Goal: Information Seeking & Learning: Learn about a topic

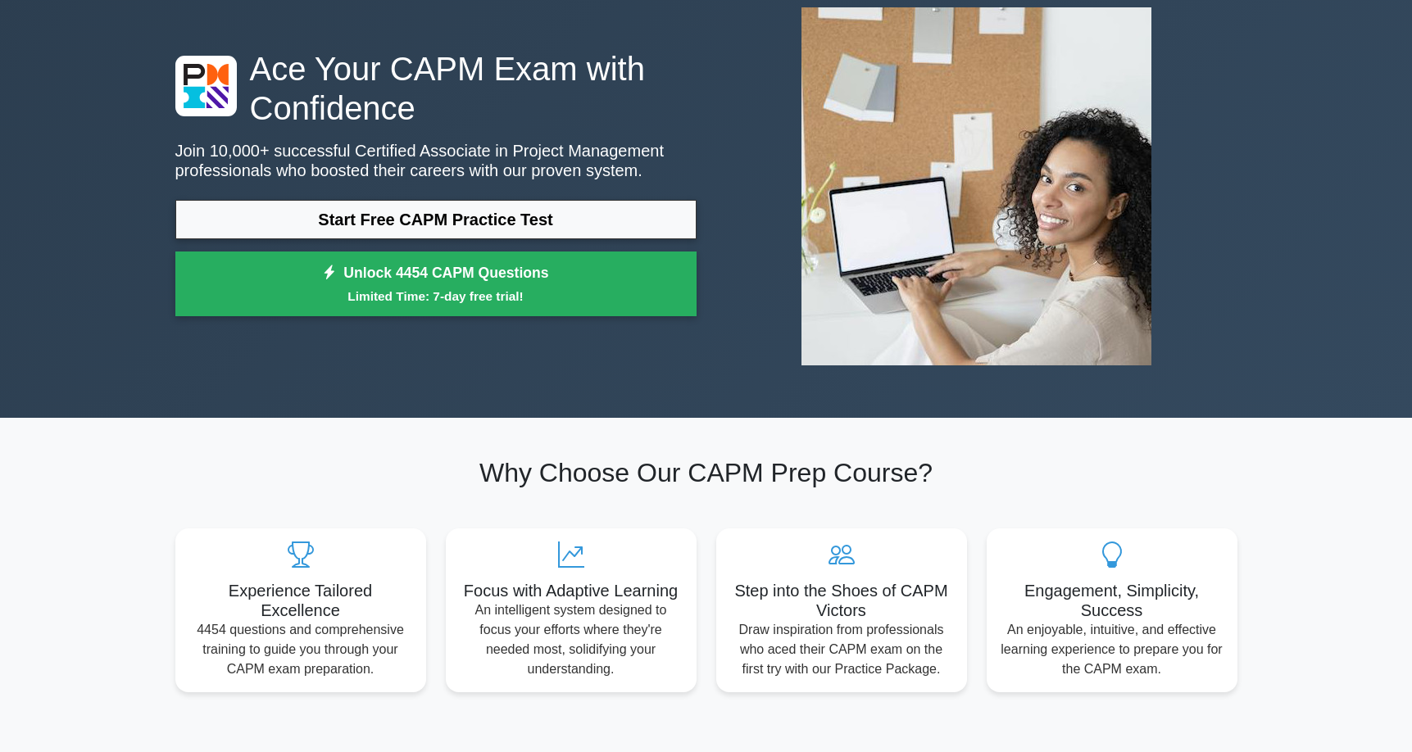
scroll to position [82, 0]
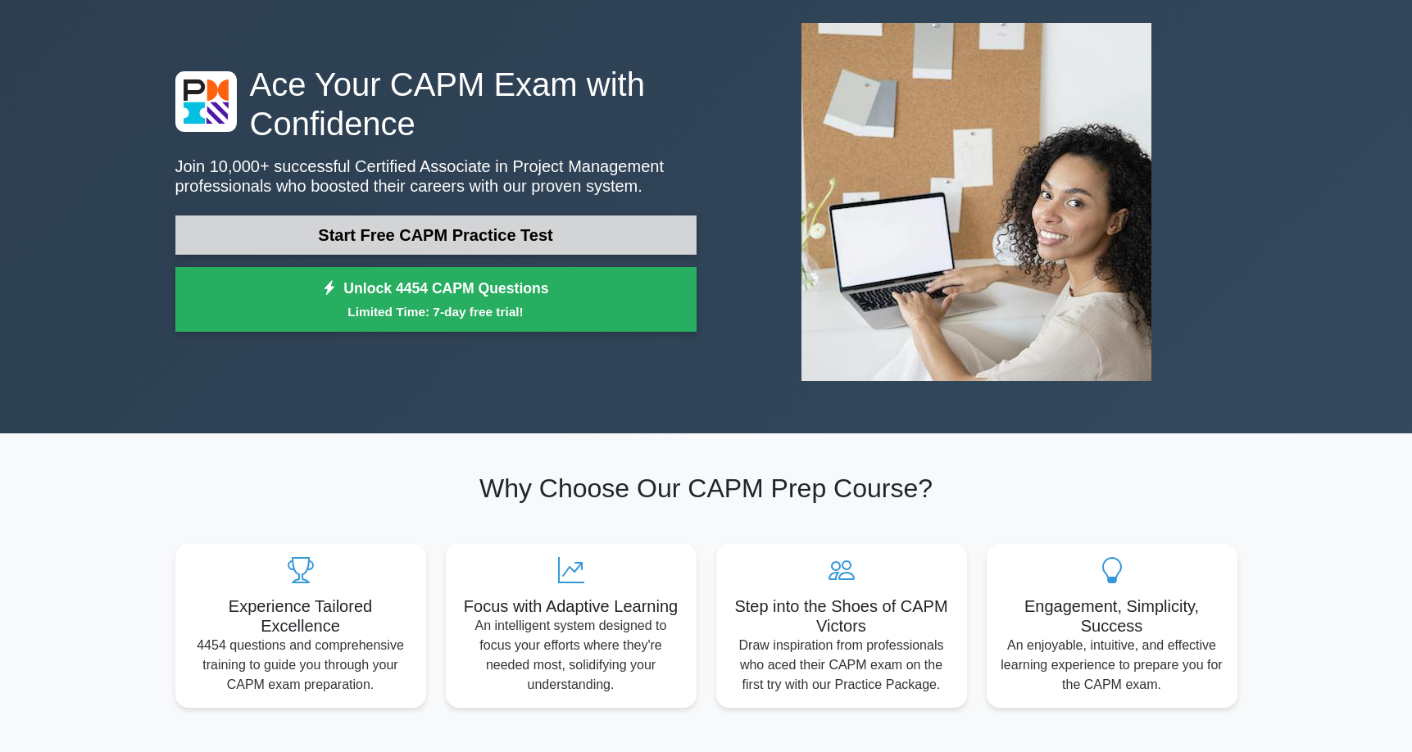
click at [398, 225] on link "Start Free CAPM Practice Test" at bounding box center [435, 235] width 521 height 39
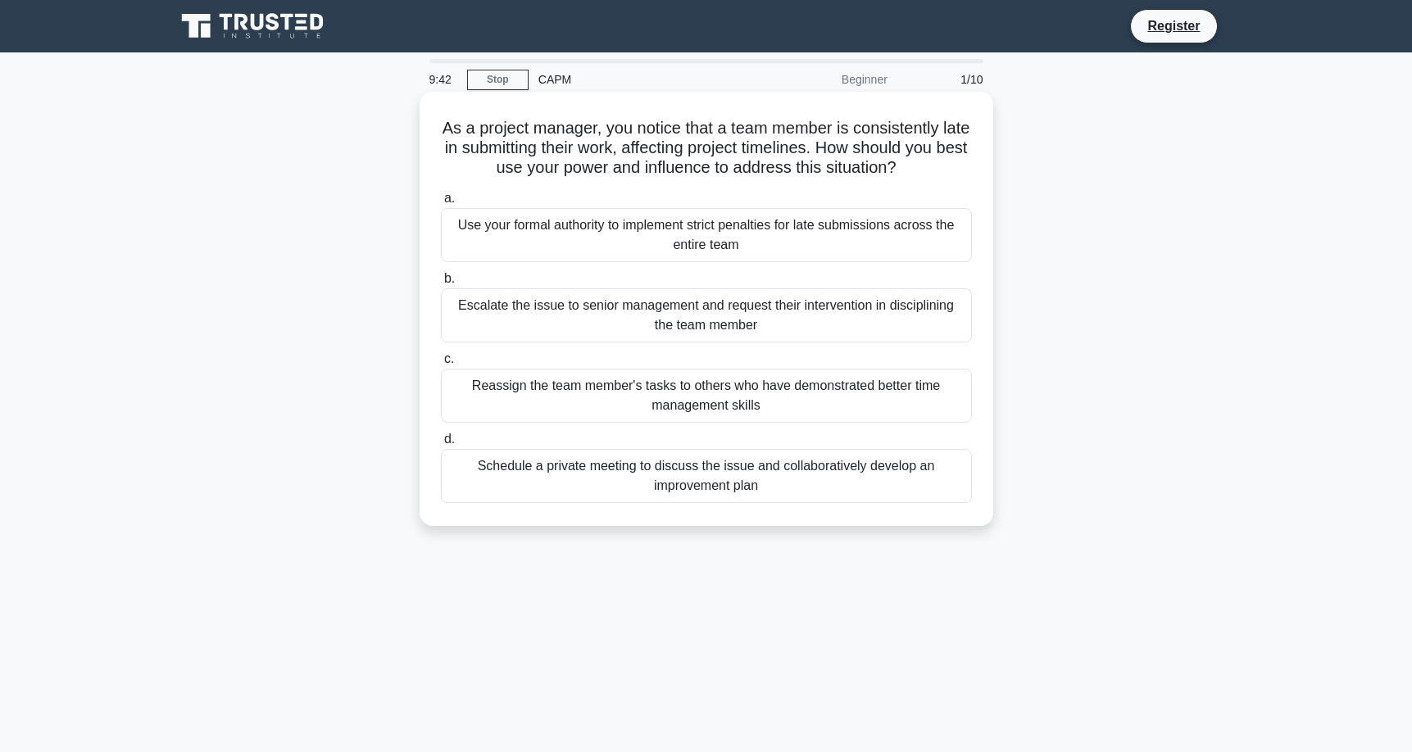
click at [792, 475] on div "Schedule a private meeting to discuss the issue and collaboratively develop an …" at bounding box center [706, 476] width 531 height 54
click at [441, 445] on input "d. Schedule a private meeting to discuss the issue and collaboratively develop …" at bounding box center [441, 439] width 0 height 11
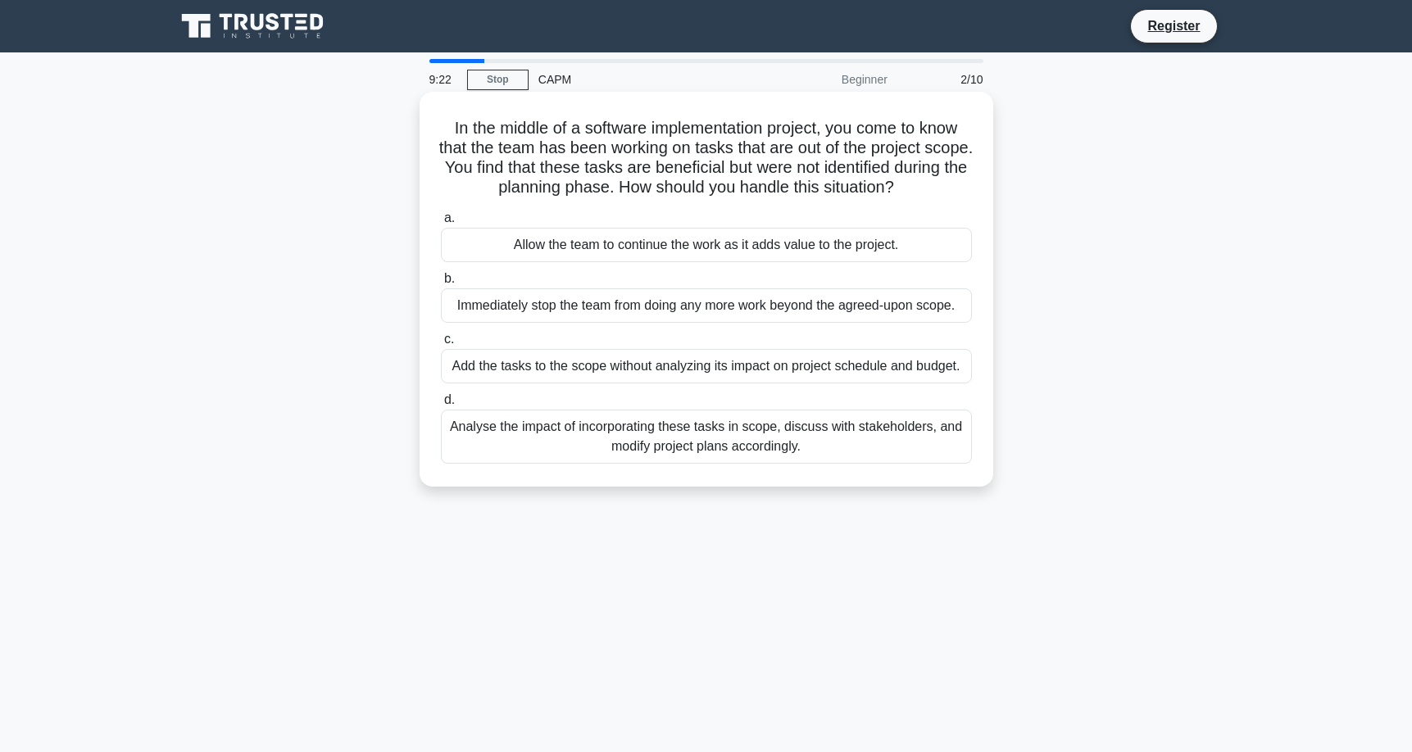
click at [707, 440] on div "Analyse the impact of incorporating these tasks in scope, discuss with stakehol…" at bounding box center [706, 437] width 531 height 54
click at [441, 406] on input "d. Analyse the impact of incorporating these tasks in scope, discuss with stake…" at bounding box center [441, 400] width 0 height 11
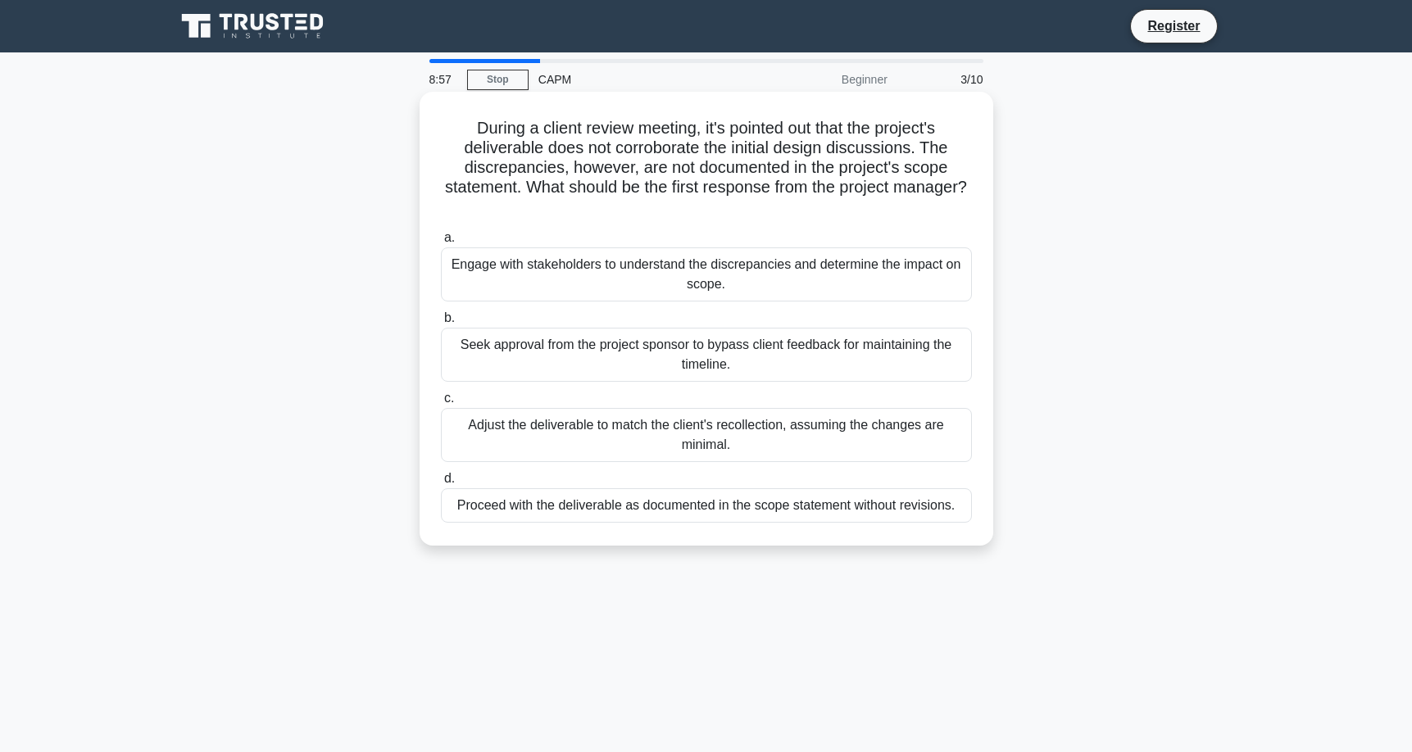
click at [795, 276] on div "Engage with stakeholders to understand the discrepancies and determine the impa…" at bounding box center [706, 275] width 531 height 54
click at [441, 243] on input "a. Engage with stakeholders to understand the discrepancies and determine the i…" at bounding box center [441, 238] width 0 height 11
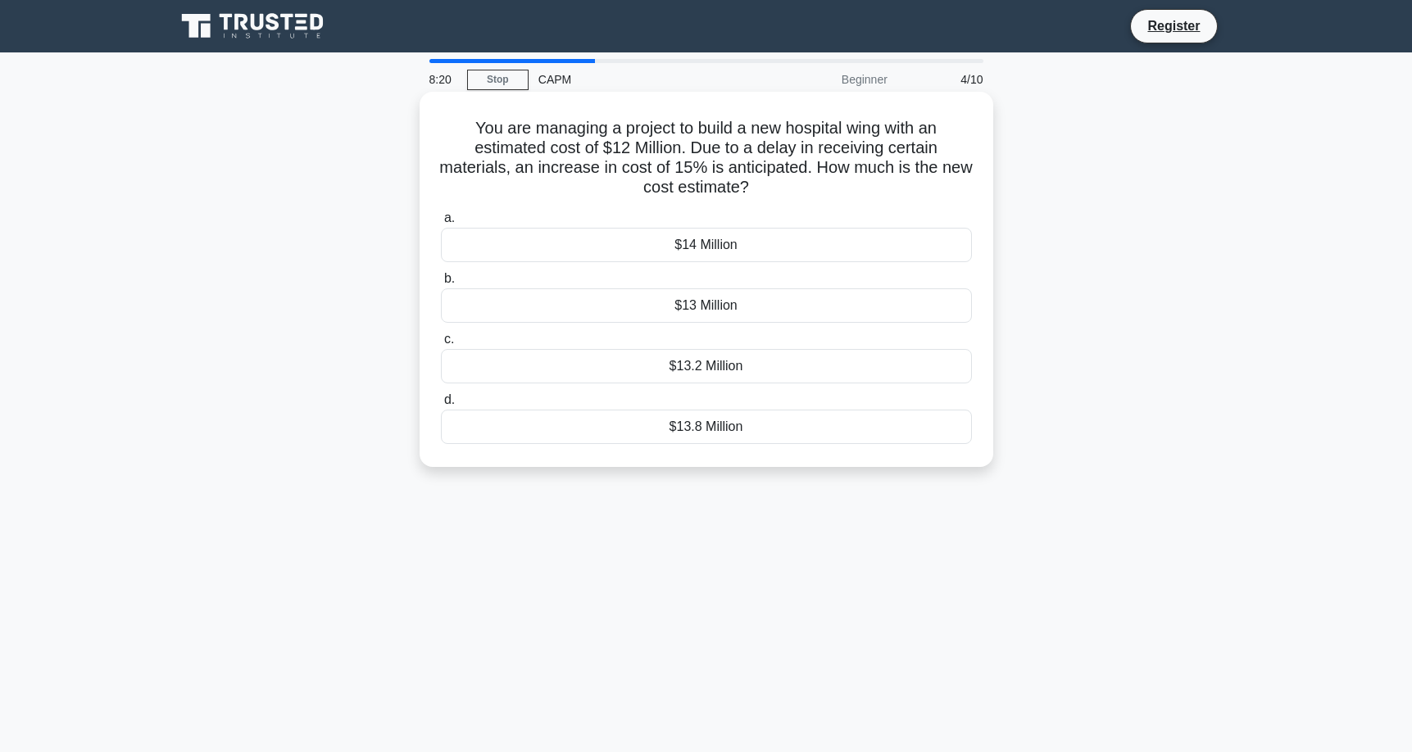
click at [744, 420] on div "$13.8 Million" at bounding box center [706, 427] width 531 height 34
click at [441, 406] on input "d. $13.8 Million" at bounding box center [441, 400] width 0 height 11
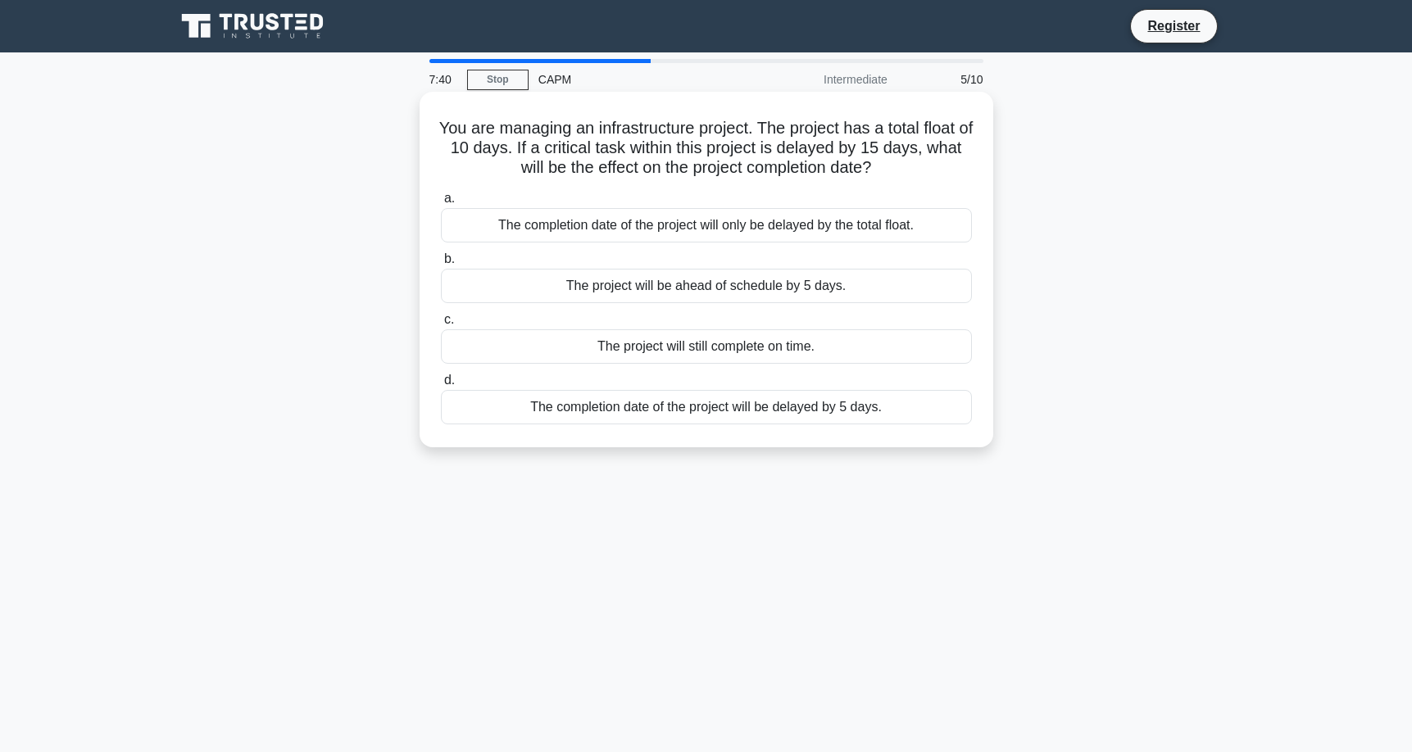
click at [830, 416] on div "The completion date of the project will be delayed by 5 days." at bounding box center [706, 407] width 531 height 34
click at [441, 386] on input "d. The completion date of the project will be delayed by 5 days." at bounding box center [441, 380] width 0 height 11
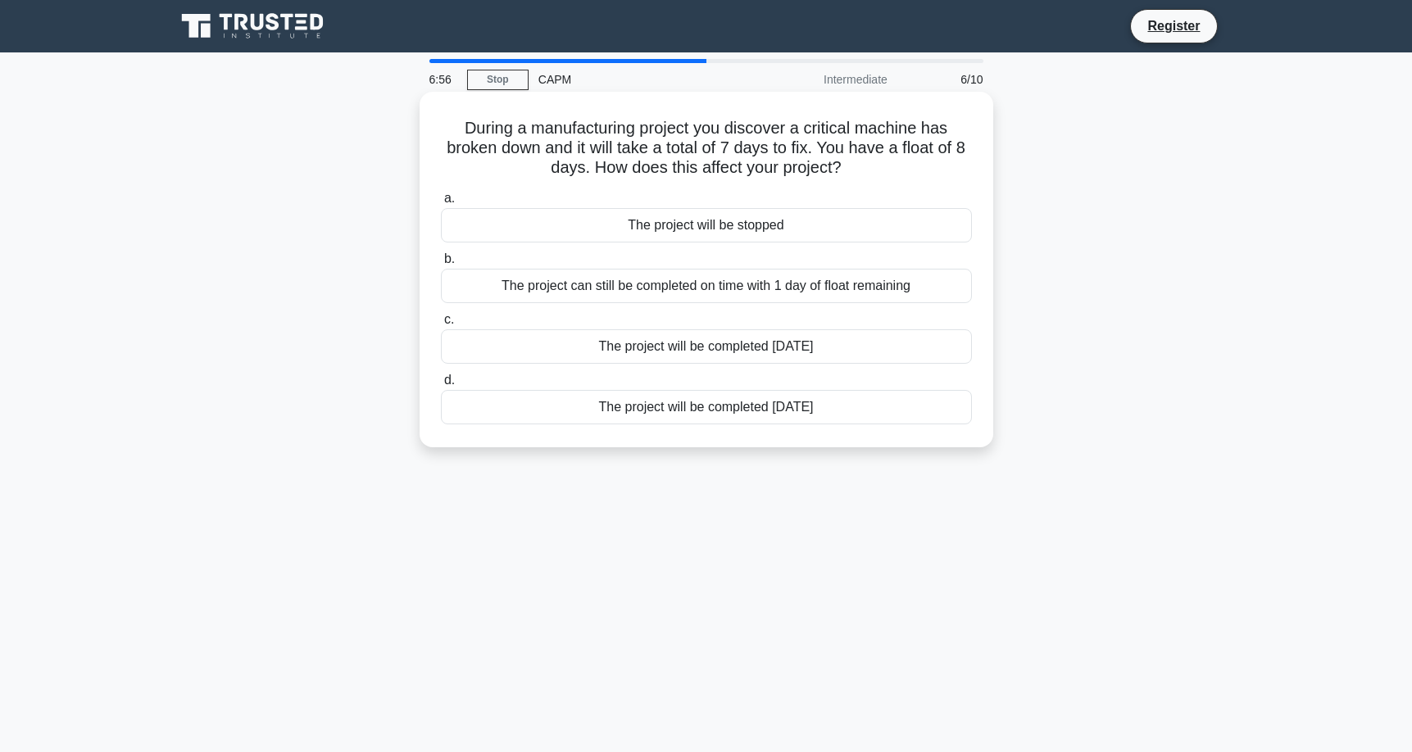
click at [670, 228] on div "The project will be stopped" at bounding box center [706, 225] width 531 height 34
click at [441, 204] on input "a. The project will be stopped" at bounding box center [441, 198] width 0 height 11
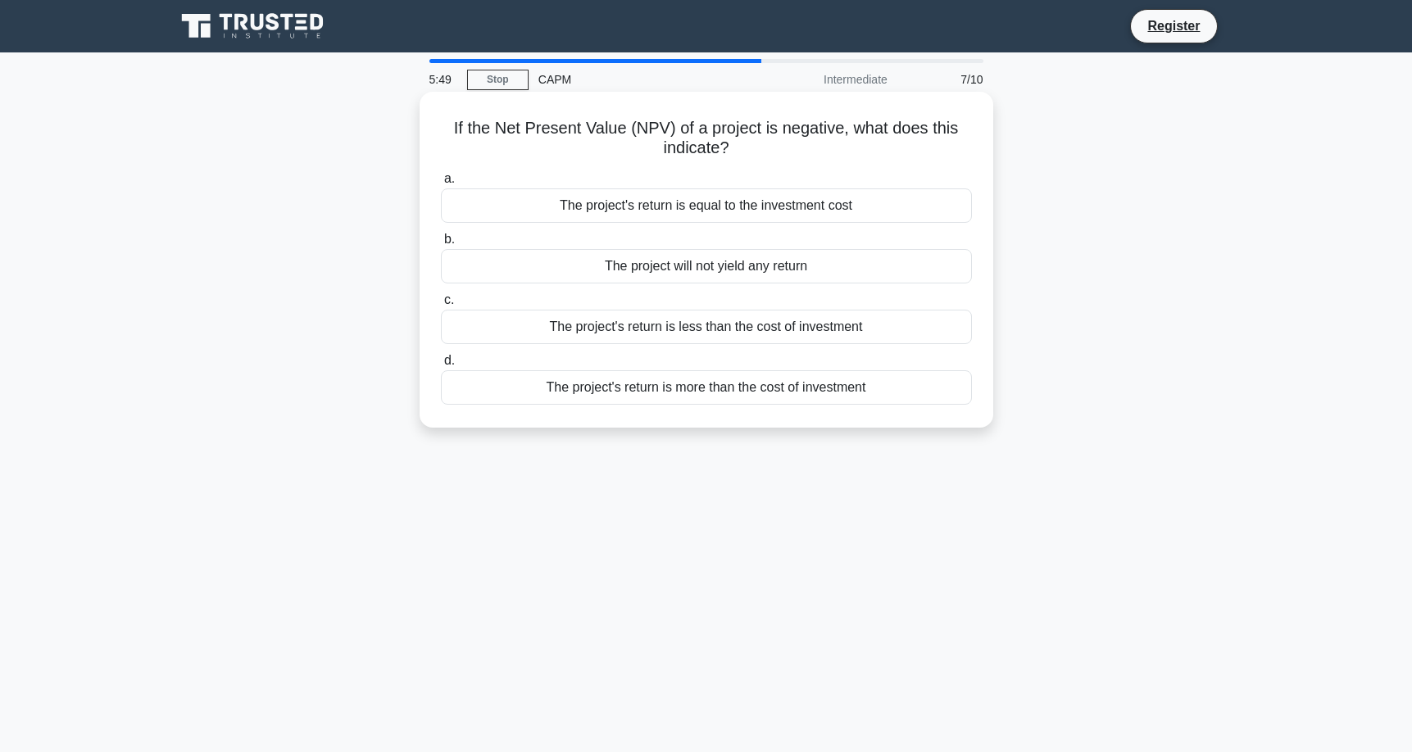
click at [682, 264] on div "The project will not yield any return" at bounding box center [706, 266] width 531 height 34
click at [441, 245] on input "b. The project will not yield any return" at bounding box center [441, 239] width 0 height 11
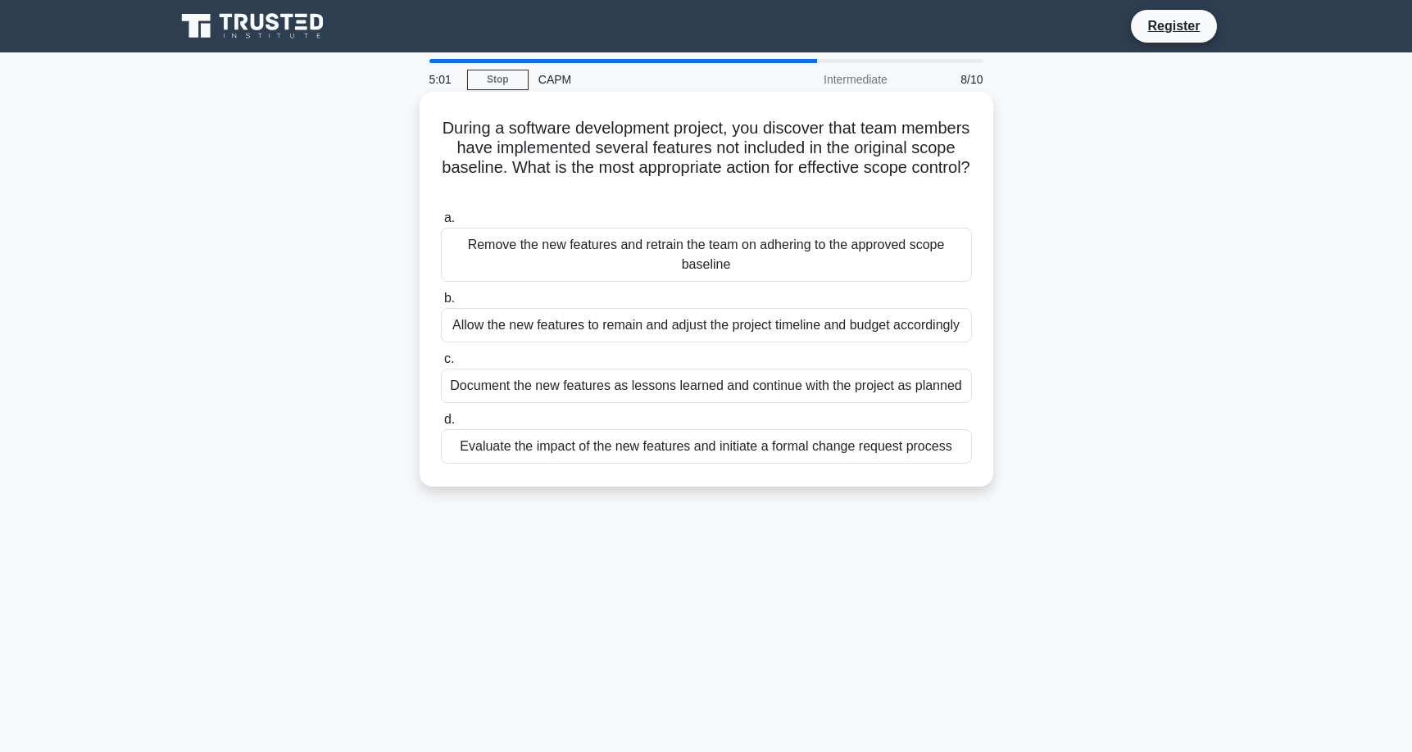
click at [734, 448] on div "Evaluate the impact of the new features and initiate a formal change request pr…" at bounding box center [706, 447] width 531 height 34
click at [441, 425] on input "d. Evaluate the impact of the new features and initiate a formal change request…" at bounding box center [441, 420] width 0 height 11
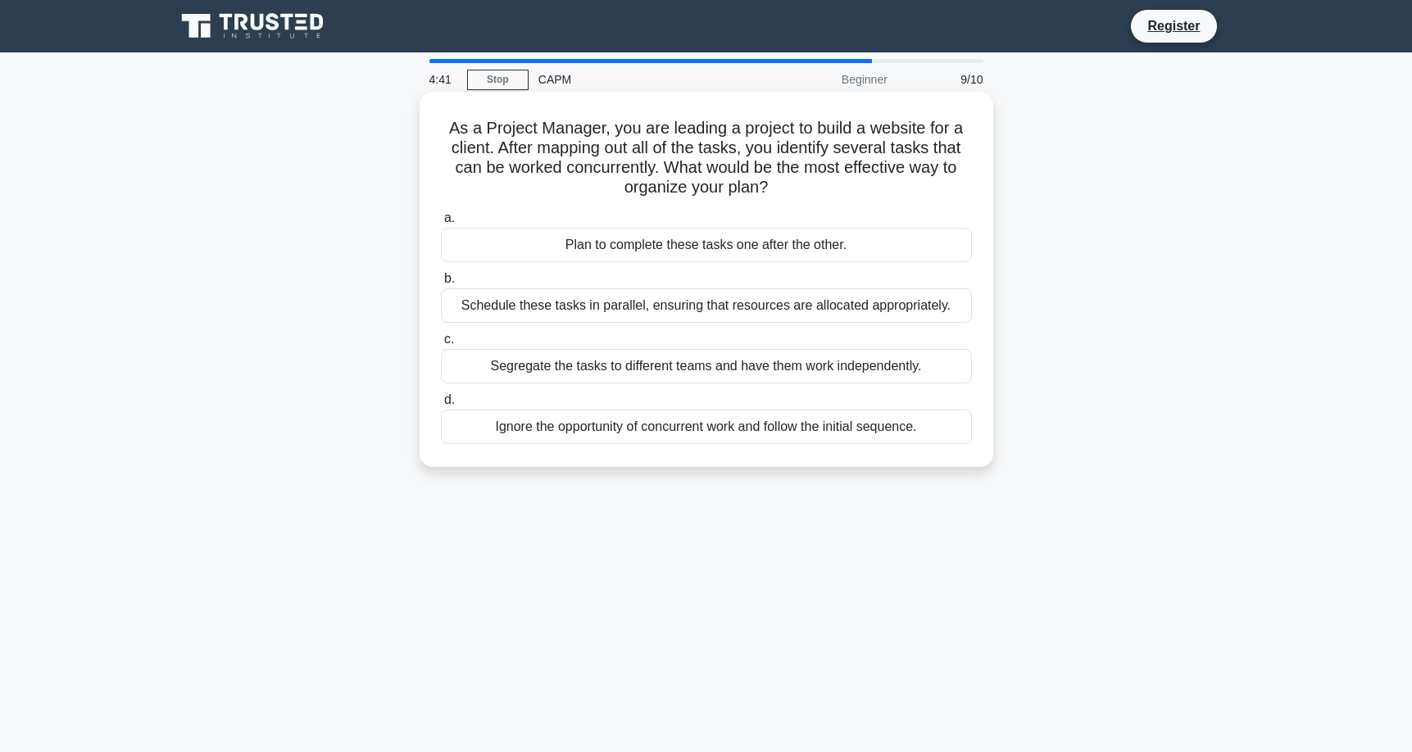
click at [659, 314] on div "Schedule these tasks in parallel, ensuring that resources are allocated appropr…" at bounding box center [706, 306] width 531 height 34
click at [441, 284] on input "b. Schedule these tasks in parallel, ensuring that resources are allocated appr…" at bounding box center [441, 279] width 0 height 11
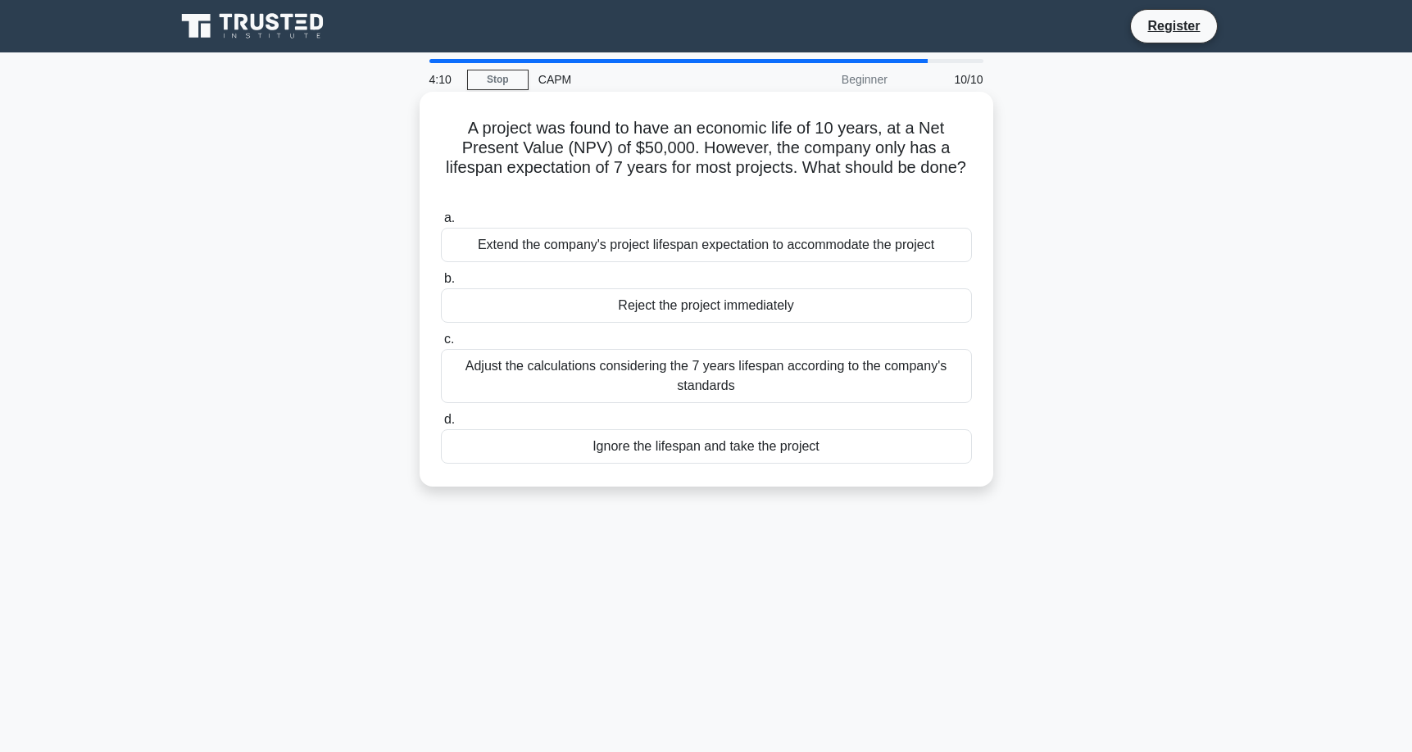
click at [601, 375] on div "Adjust the calculations considering the 7 years lifespan according to the compa…" at bounding box center [706, 376] width 531 height 54
click at [441, 345] on input "c. Adjust the calculations considering the 7 years lifespan according to the co…" at bounding box center [441, 339] width 0 height 11
